Goal: Communication & Community: Share content

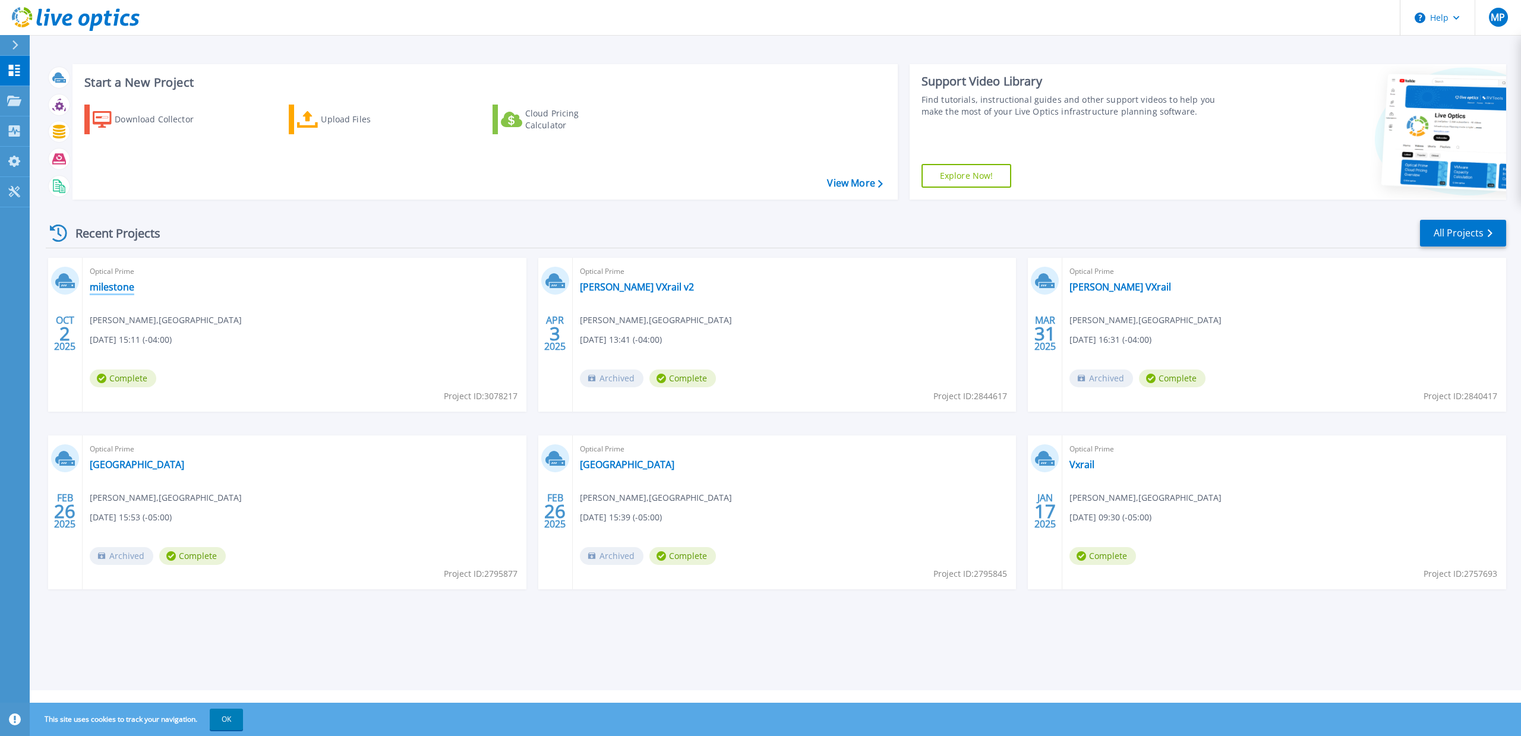
click at [121, 289] on link "milestone" at bounding box center [112, 287] width 45 height 12
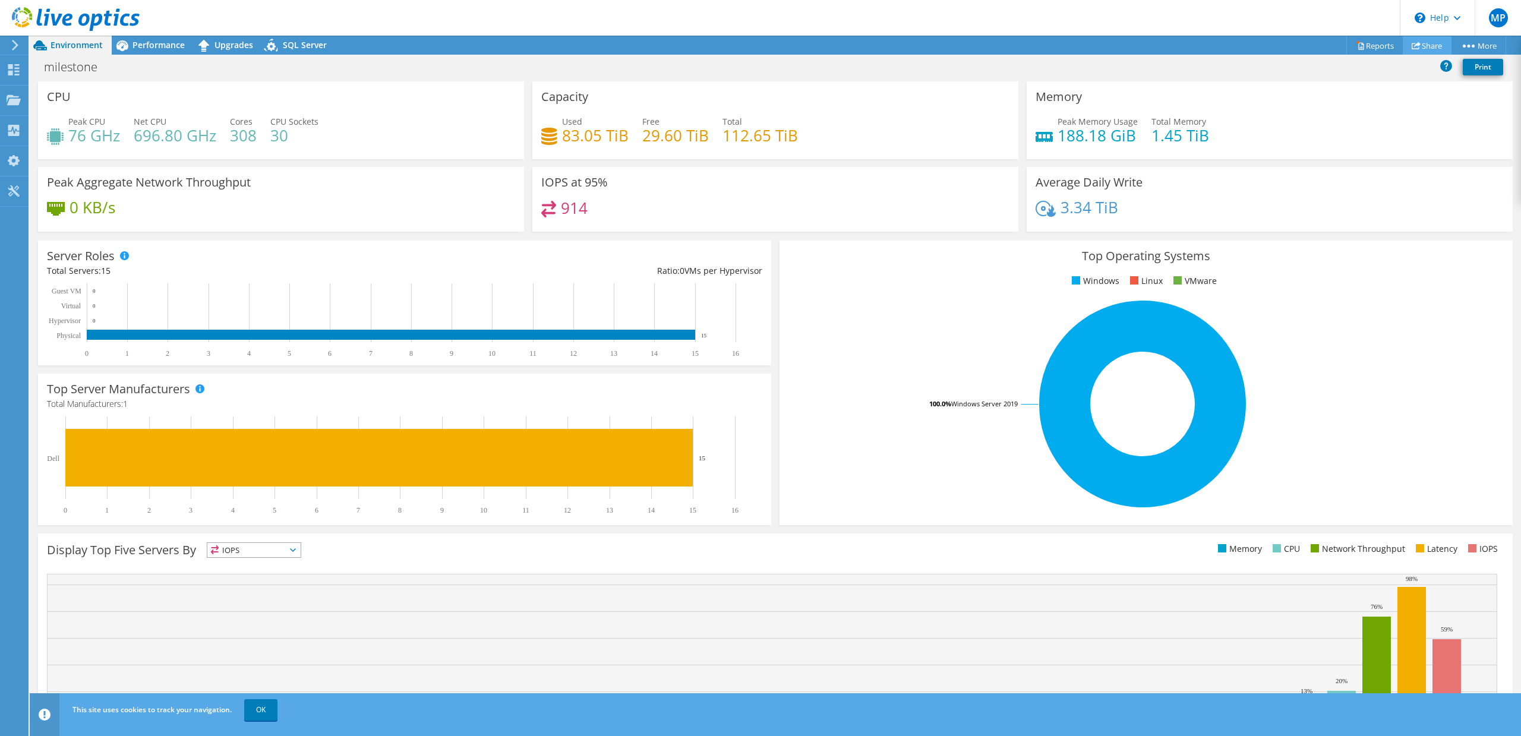
click at [1421, 43] on link "Share" at bounding box center [1426, 45] width 49 height 18
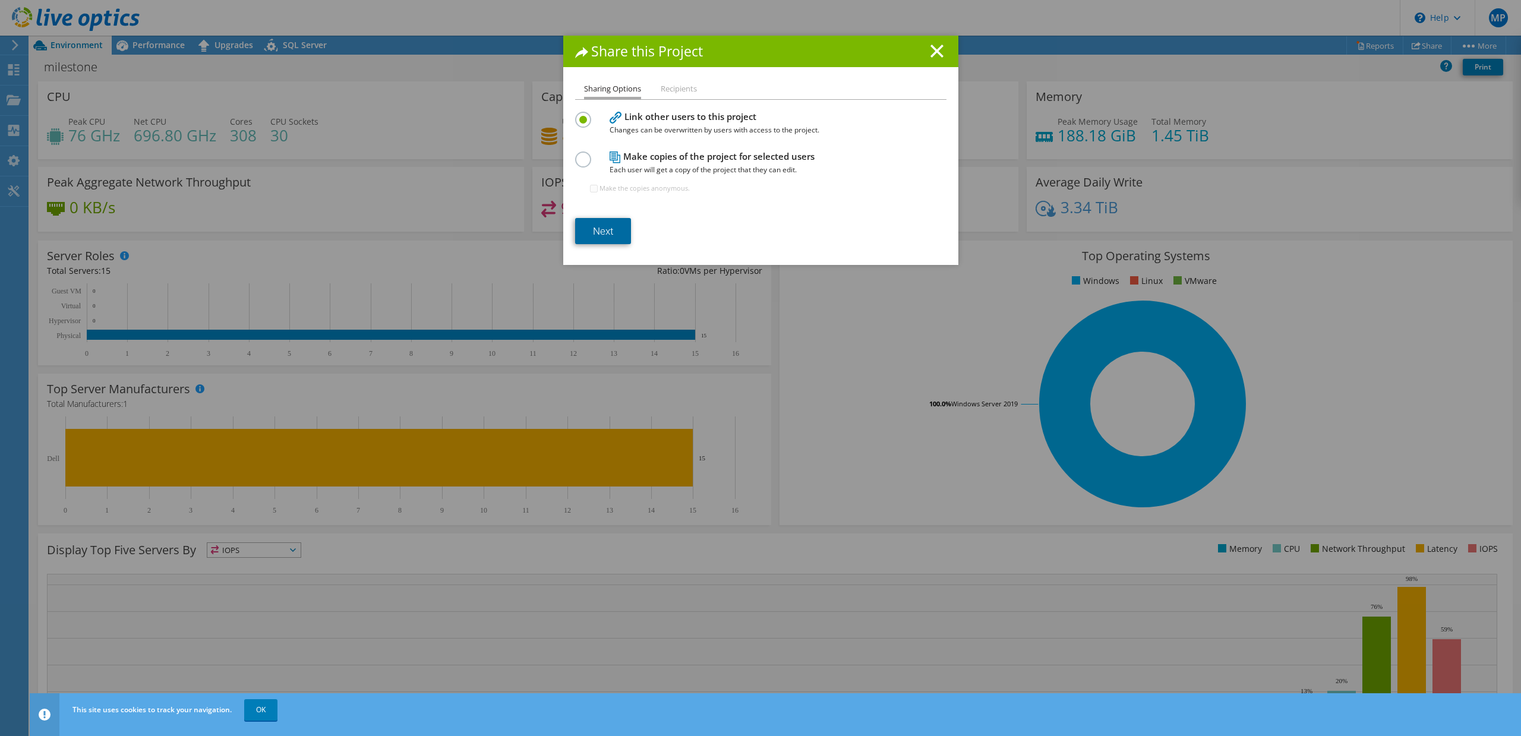
click at [615, 225] on link "Next" at bounding box center [603, 231] width 56 height 26
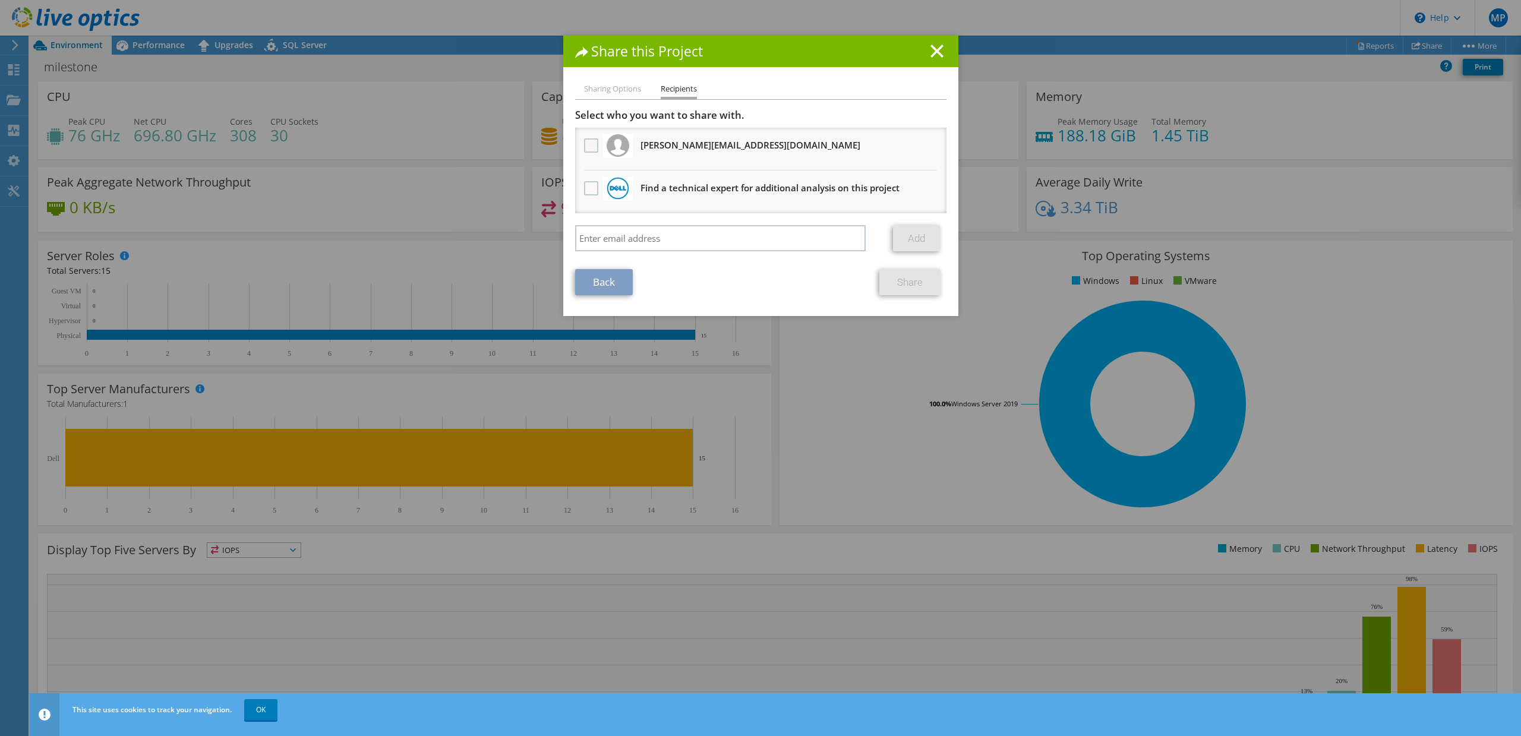
click at [588, 141] on label at bounding box center [592, 145] width 17 height 14
click at [0, 0] on input "checkbox" at bounding box center [0, 0] width 0 height 0
click at [678, 238] on input "search" at bounding box center [720, 238] width 291 height 26
paste input "mailto:[PERSON_NAME][EMAIL_ADDRESS][DOMAIN_NAME]"
drag, startPoint x: 606, startPoint y: 240, endPoint x: 528, endPoint y: 235, distance: 78.5
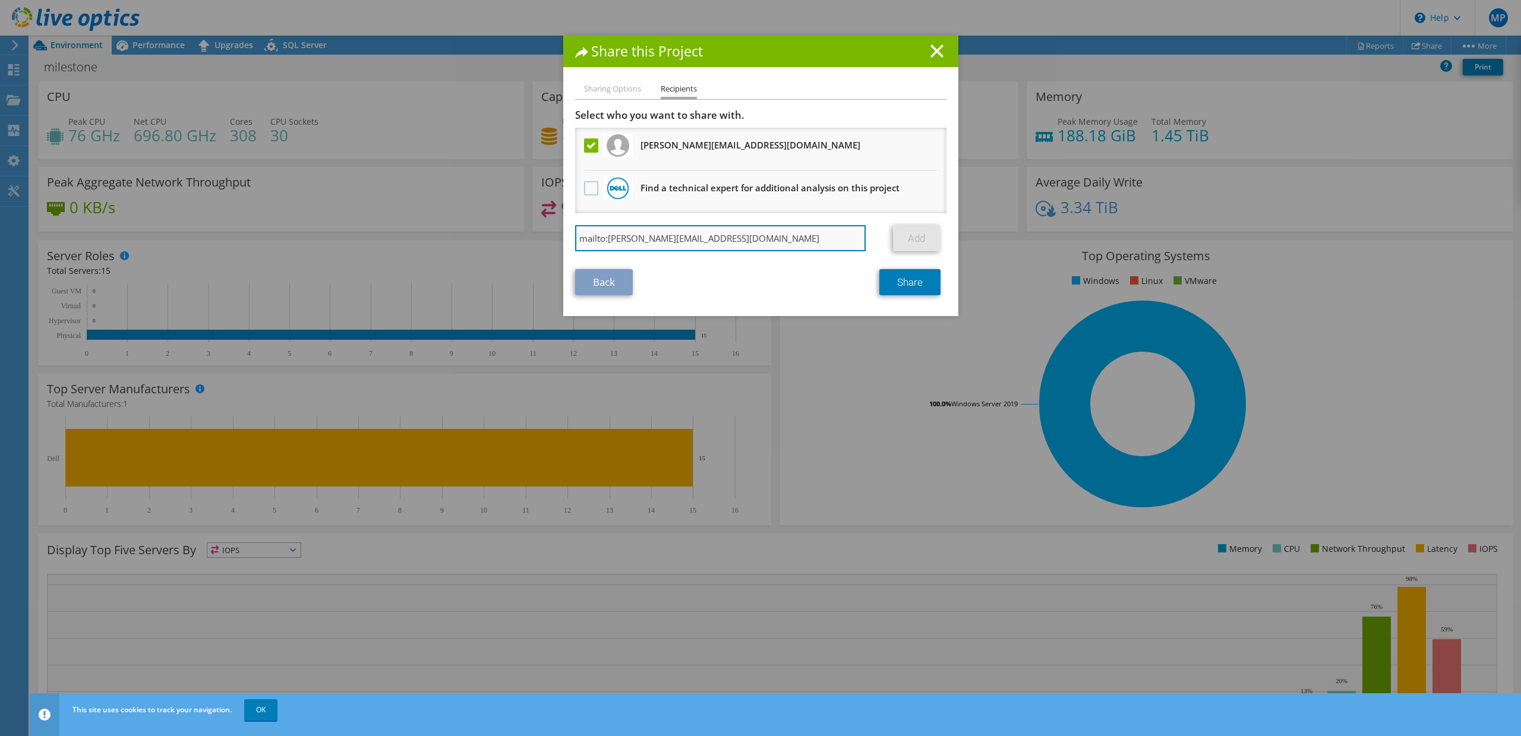
click at [575, 235] on input "mailto:[PERSON_NAME][EMAIL_ADDRESS][DOMAIN_NAME]" at bounding box center [720, 238] width 291 height 26
type input "[PERSON_NAME][EMAIL_ADDRESS][DOMAIN_NAME]"
click at [911, 239] on link "Add" at bounding box center [916, 238] width 47 height 26
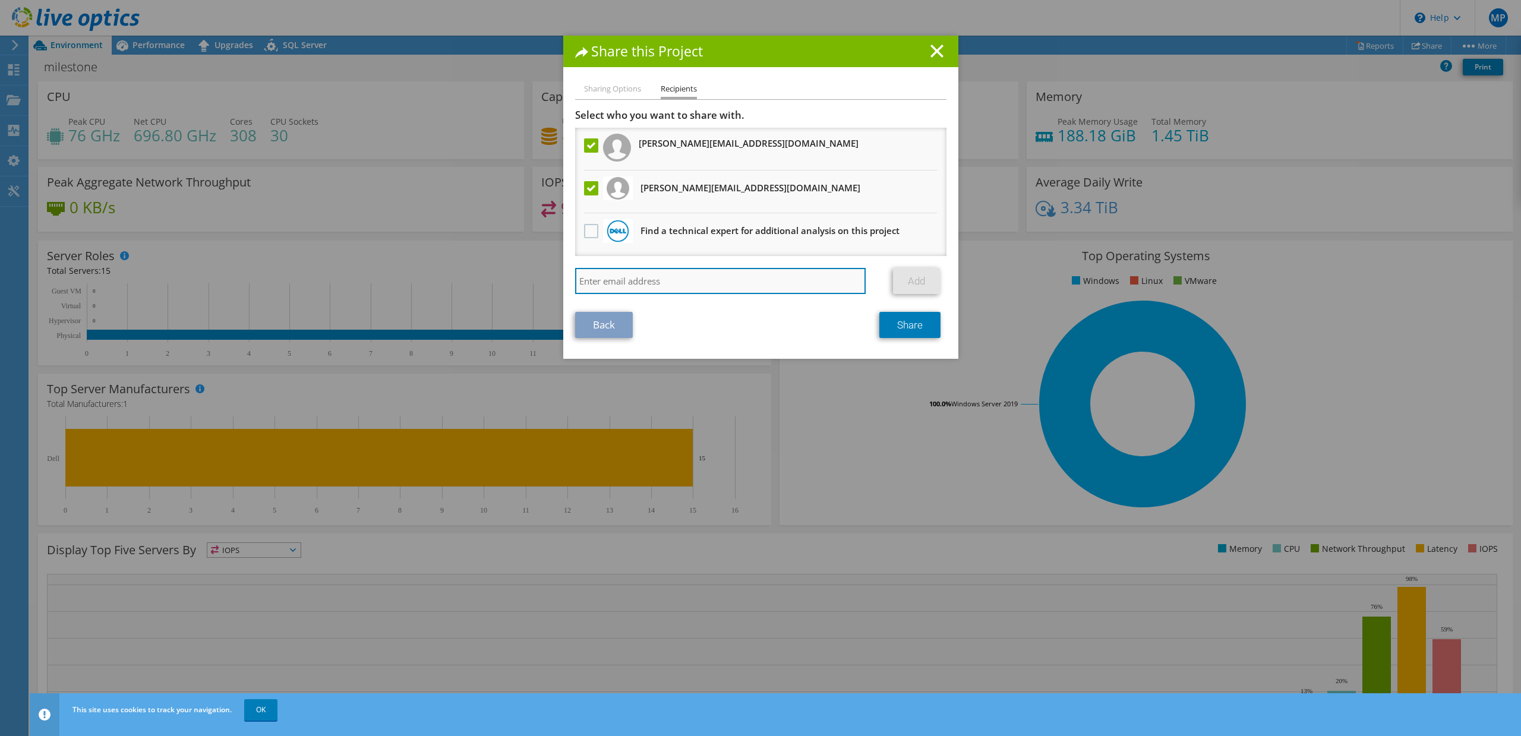
click at [665, 287] on input "search" at bounding box center [720, 281] width 291 height 26
paste input "mailto:[PERSON_NAME][EMAIL_ADDRESS][PERSON_NAME][DOMAIN_NAME]"
drag, startPoint x: 607, startPoint y: 278, endPoint x: 497, endPoint y: 252, distance: 112.8
click at [575, 268] on input "mailto:[PERSON_NAME][EMAIL_ADDRESS][PERSON_NAME][DOMAIN_NAME]" at bounding box center [720, 281] width 291 height 26
type input "[PERSON_NAME][EMAIL_ADDRESS][PERSON_NAME][DOMAIN_NAME]"
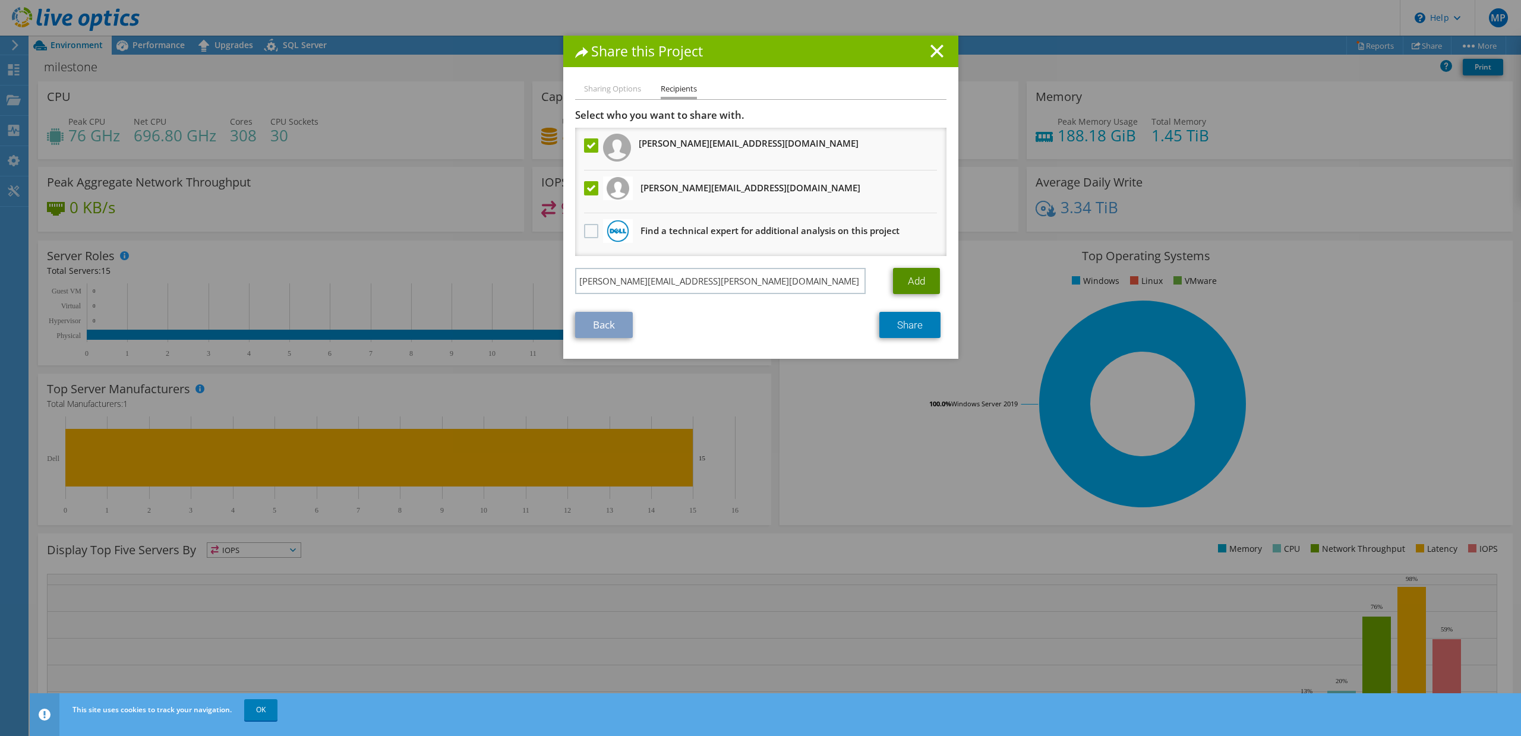
click at [928, 273] on link "Add" at bounding box center [916, 281] width 47 height 26
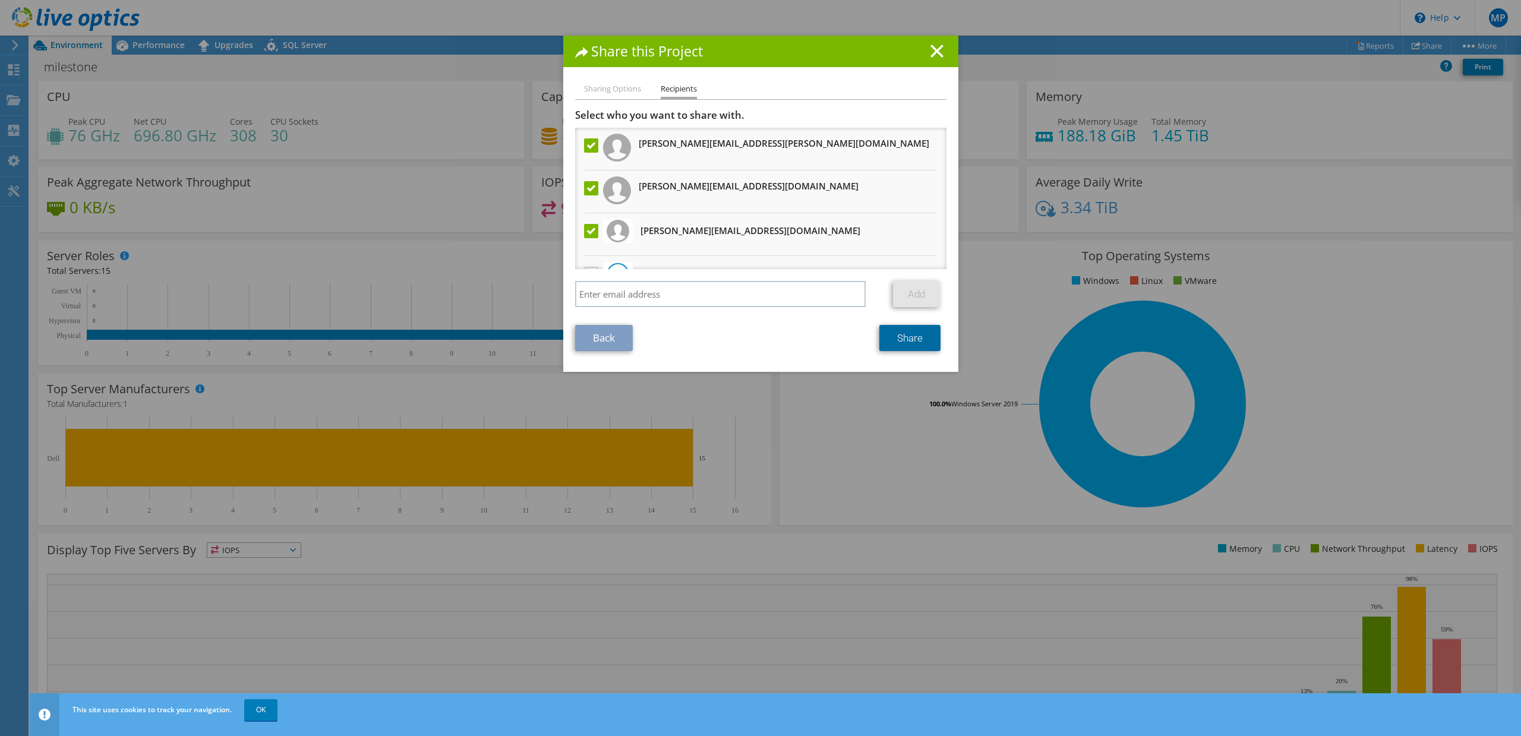
click at [921, 343] on link "Share" at bounding box center [909, 338] width 61 height 26
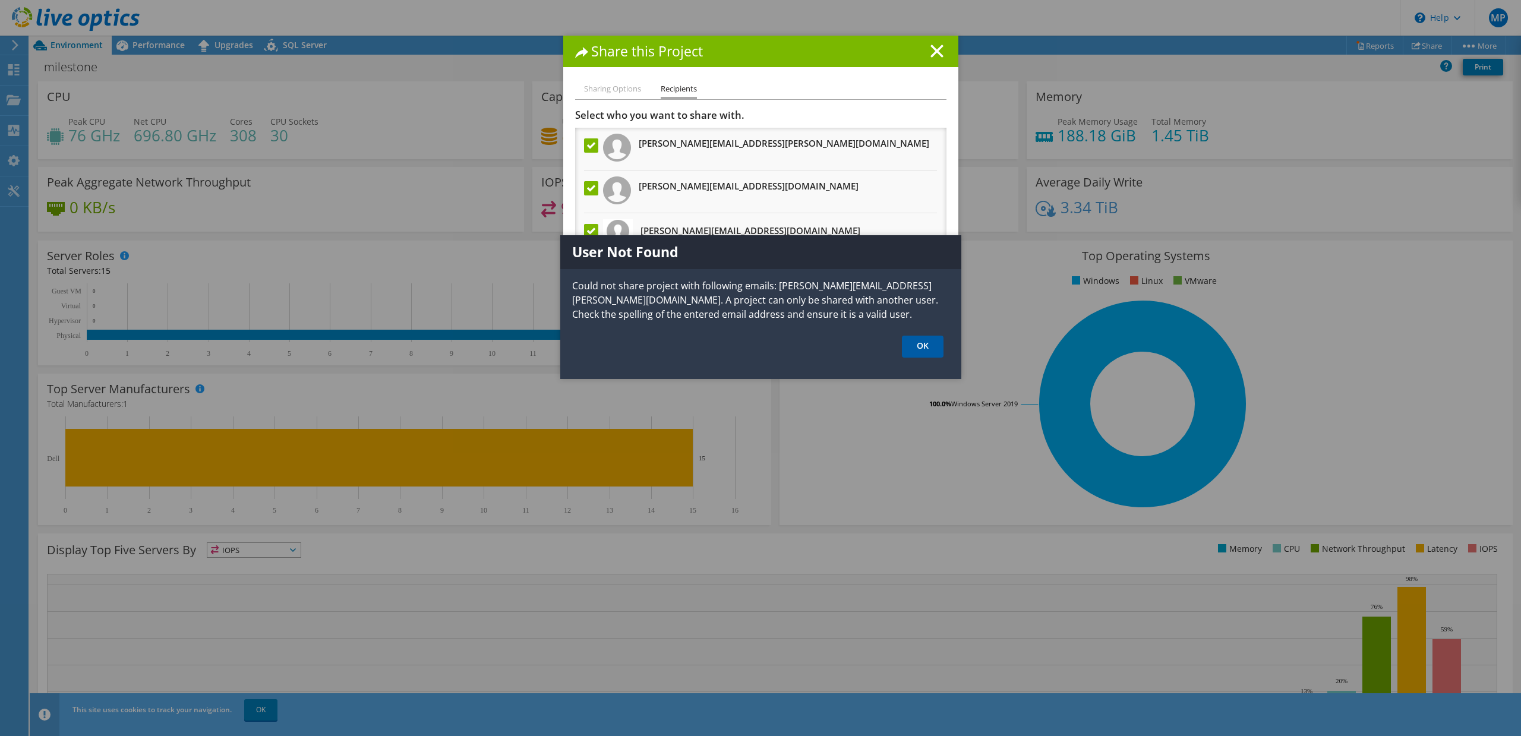
click at [924, 347] on link "OK" at bounding box center [923, 347] width 42 height 22
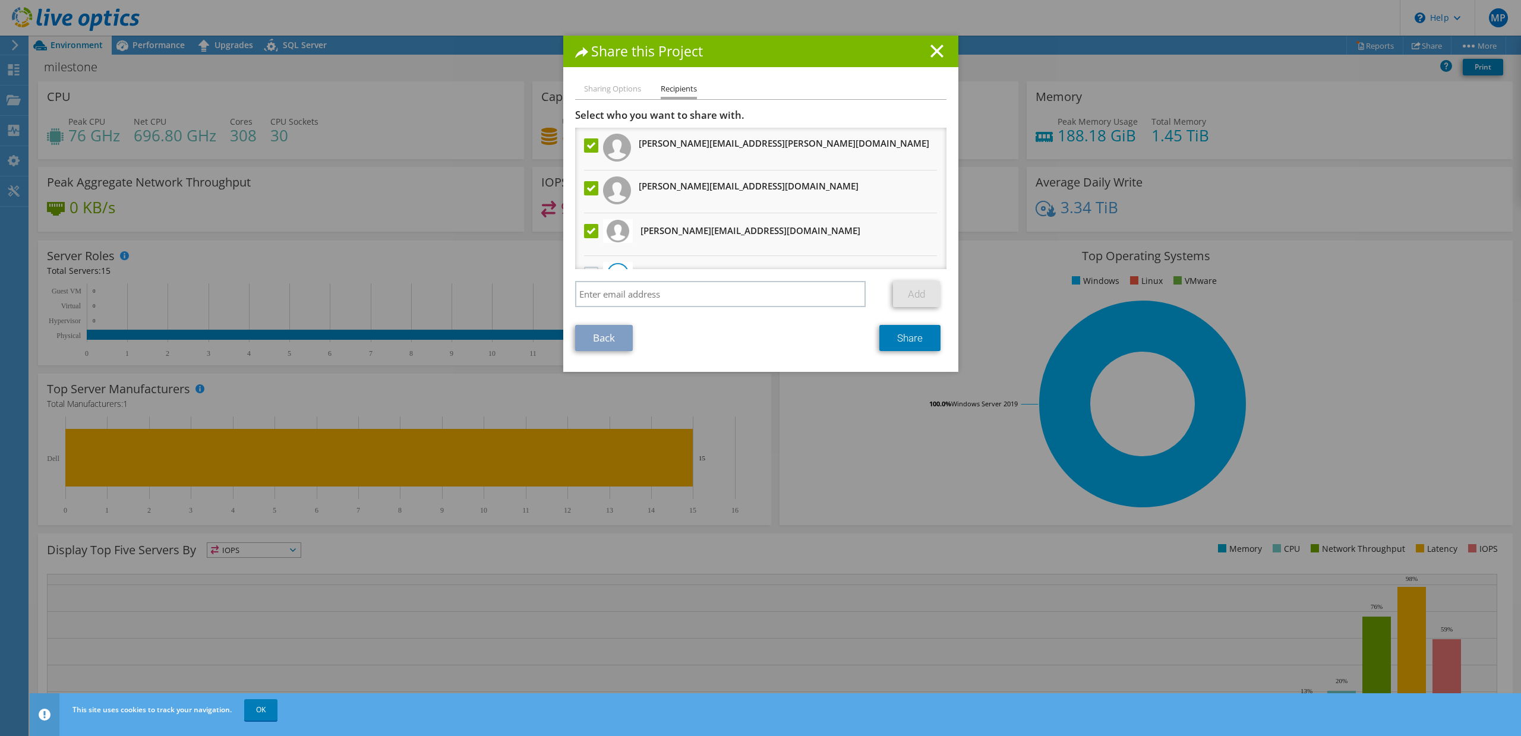
click at [590, 148] on label at bounding box center [592, 145] width 17 height 14
click at [0, 0] on input "checkbox" at bounding box center [0, 0] width 0 height 0
click at [912, 337] on link "Share" at bounding box center [909, 338] width 61 height 26
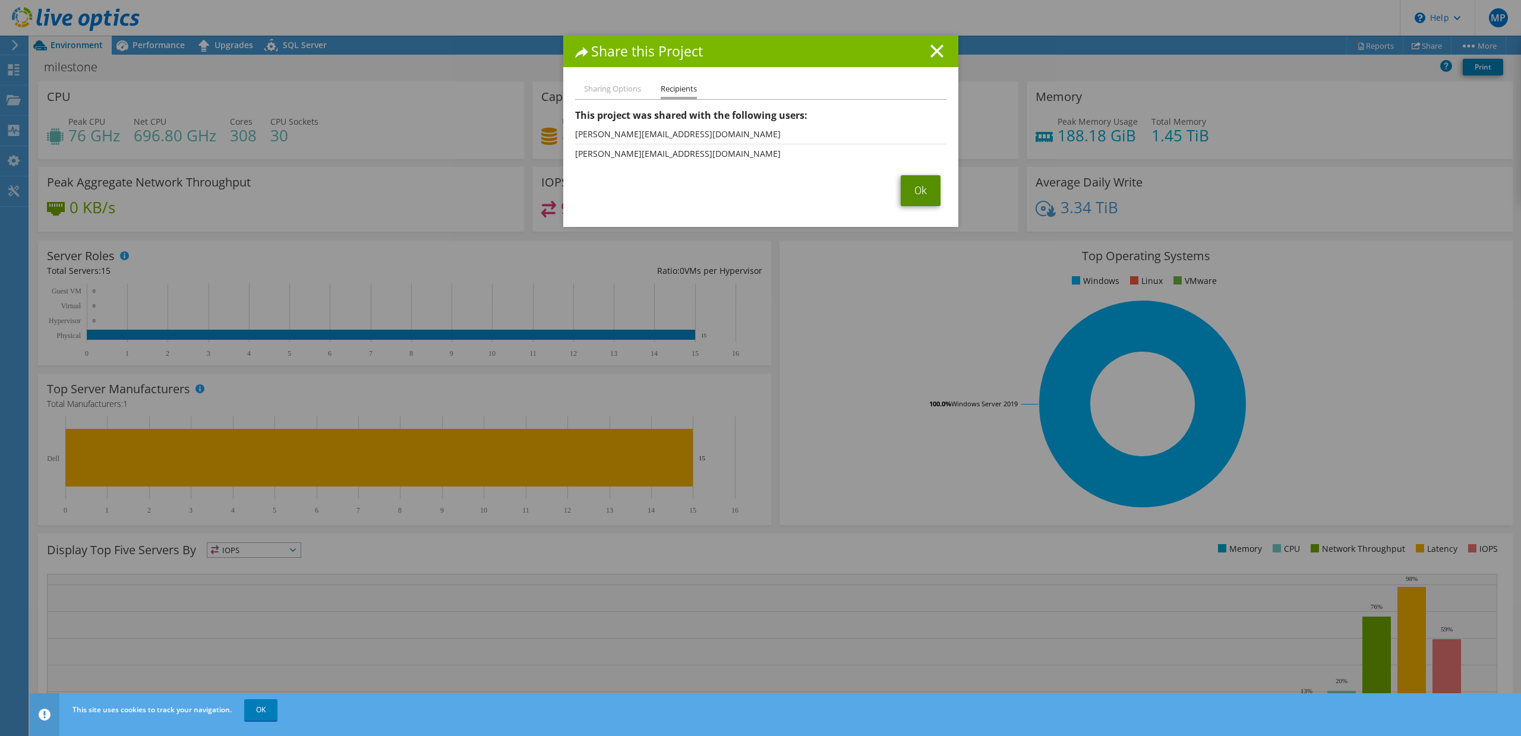
click at [910, 184] on link "Ok" at bounding box center [920, 190] width 40 height 31
